Goal: Task Accomplishment & Management: Manage account settings

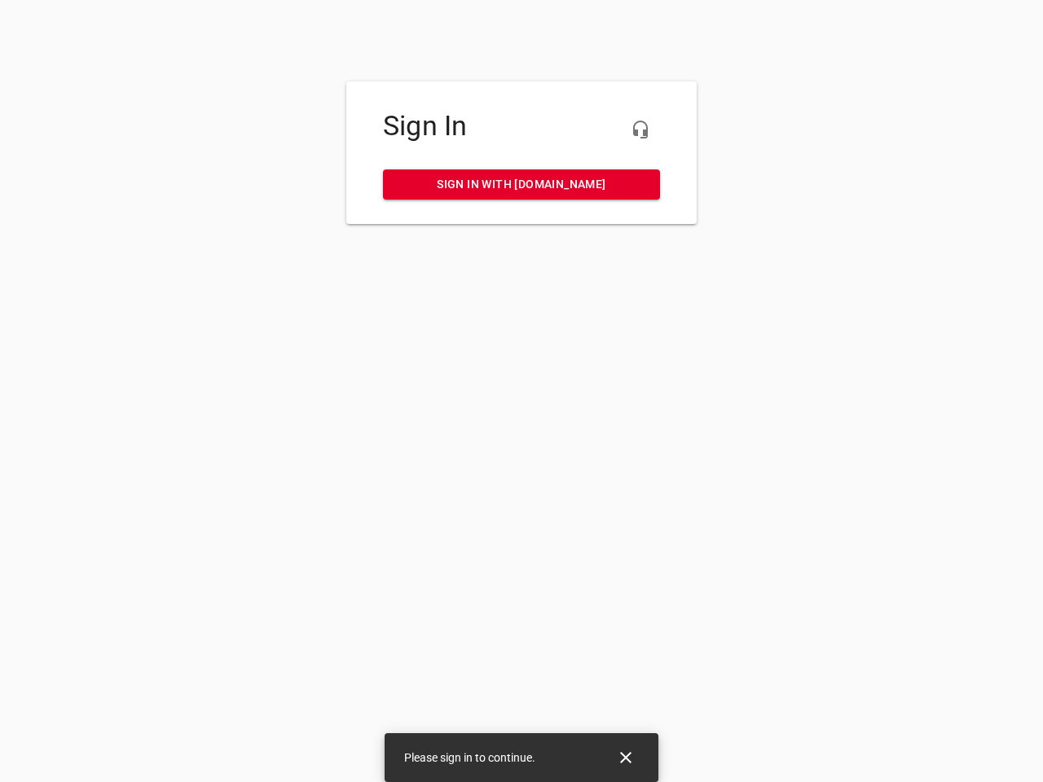
click at [641, 130] on icon "button" at bounding box center [641, 130] width 20 height 20
click at [626, 758] on icon "Close" at bounding box center [625, 757] width 11 height 11
